Goal: Task Accomplishment & Management: Use online tool/utility

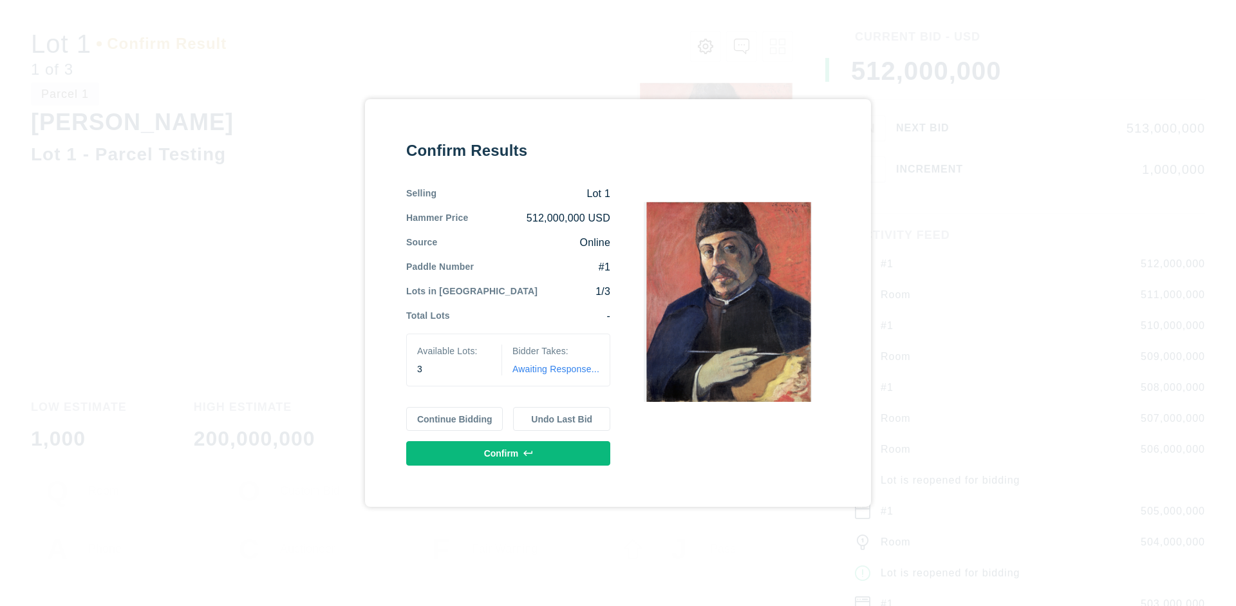
click at [455, 418] on button "Continue Bidding" at bounding box center [454, 419] width 97 height 24
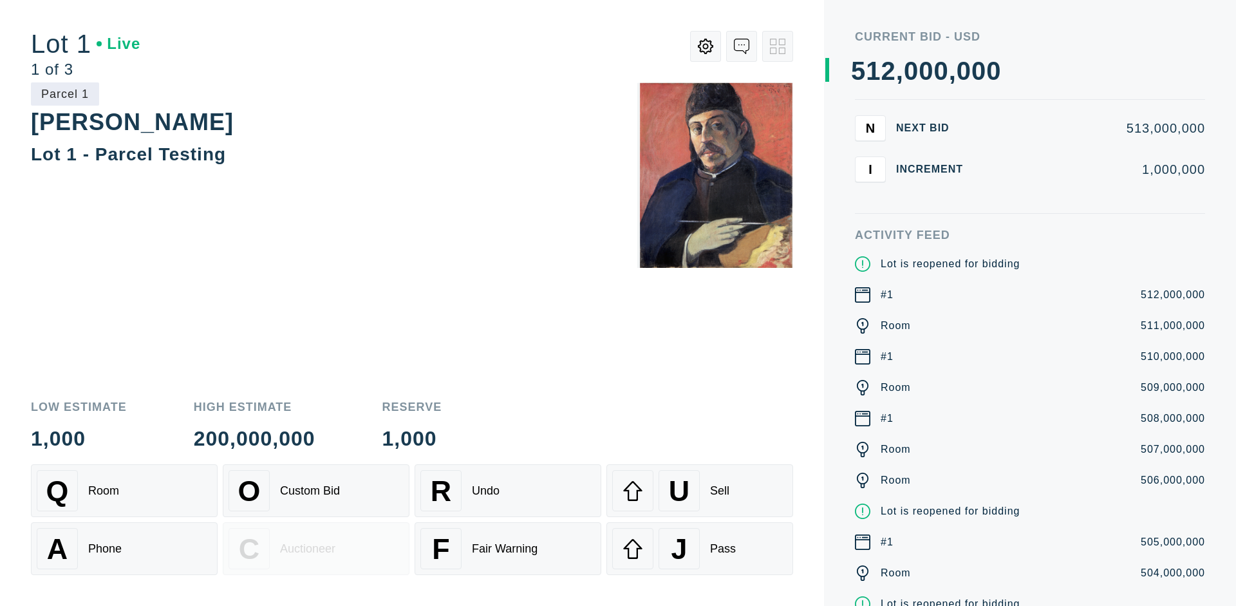
click at [124, 491] on div "Q Room" at bounding box center [124, 490] width 175 height 41
